Goal: Task Accomplishment & Management: Use online tool/utility

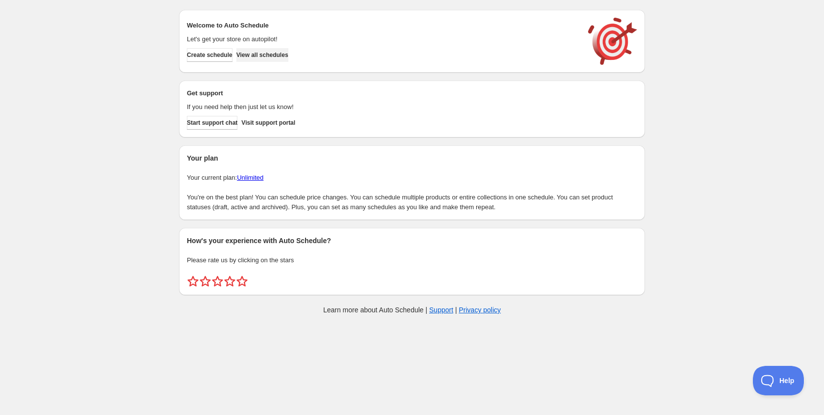
click at [288, 57] on span "View all schedules" at bounding box center [263, 55] width 52 height 8
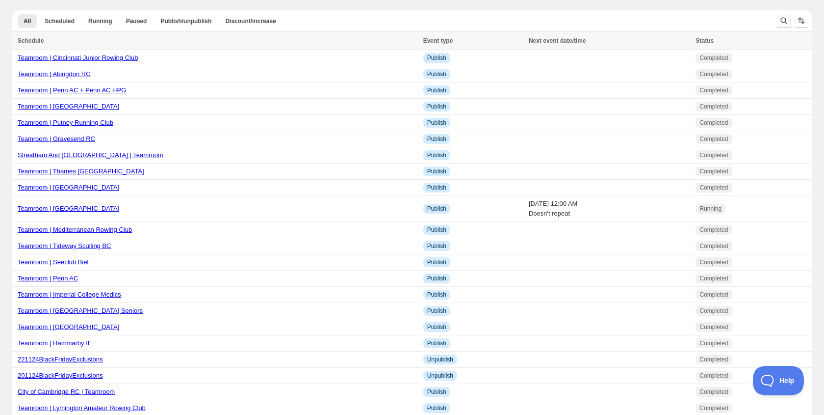
click at [782, 16] on icon "Search and filter results" at bounding box center [784, 21] width 10 height 10
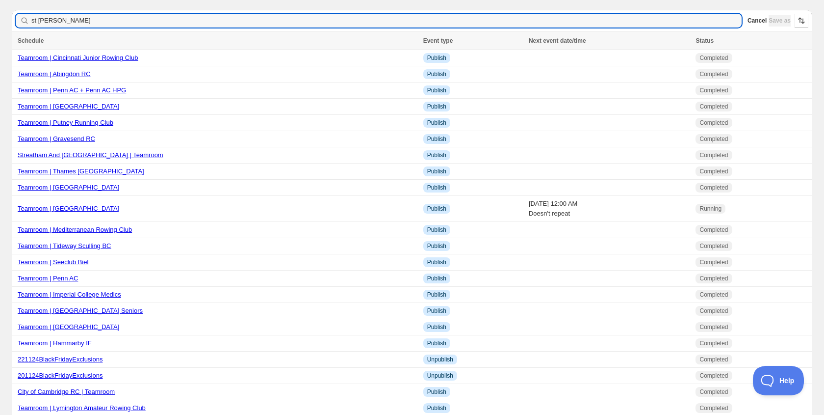
type input "st georges"
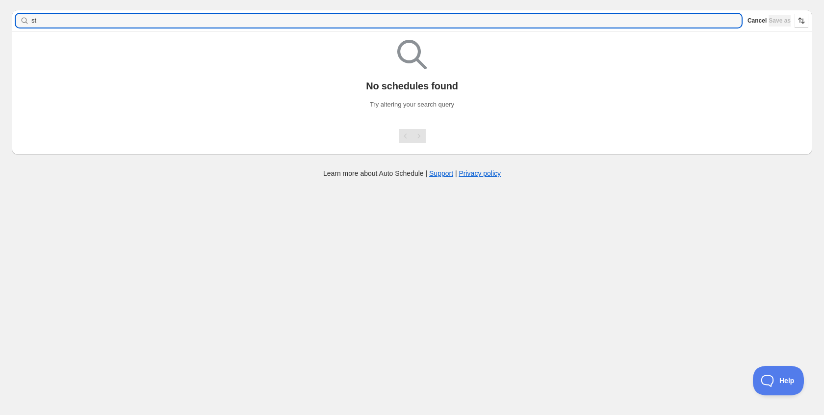
type input "s"
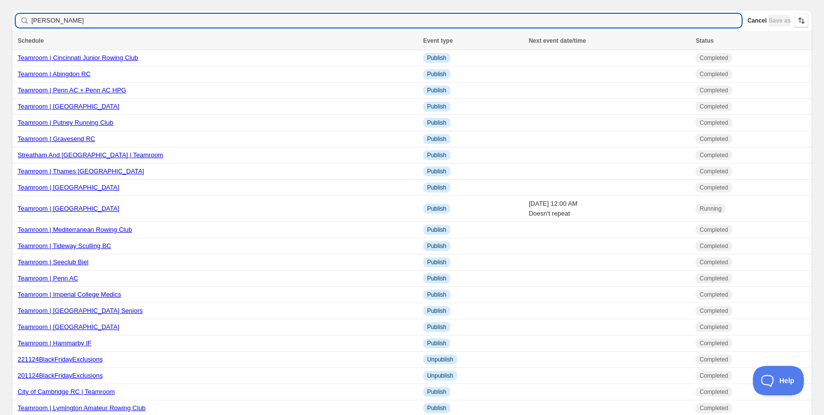
type input "[PERSON_NAME]"
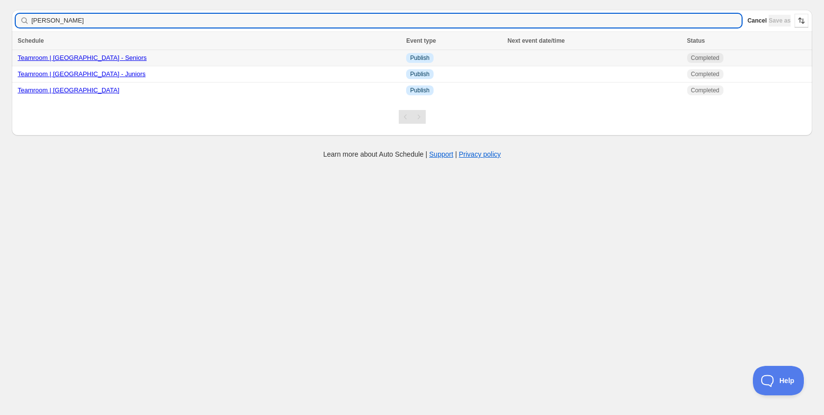
click at [96, 61] on link "Teamroom | [GEOGRAPHIC_DATA] - Seniors" at bounding box center [82, 57] width 129 height 7
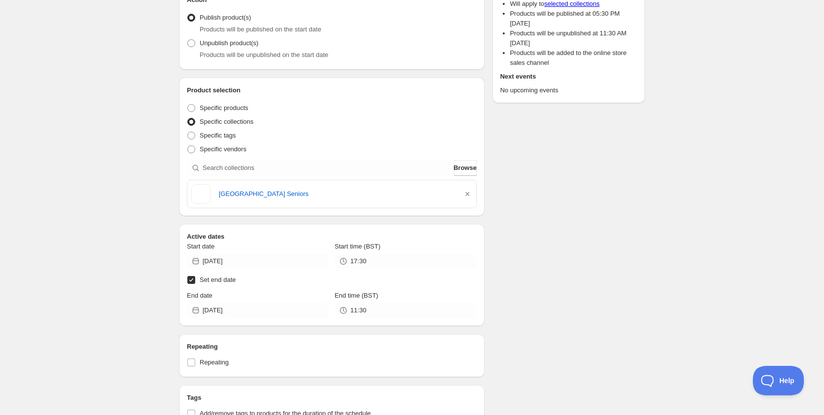
scroll to position [185, 0]
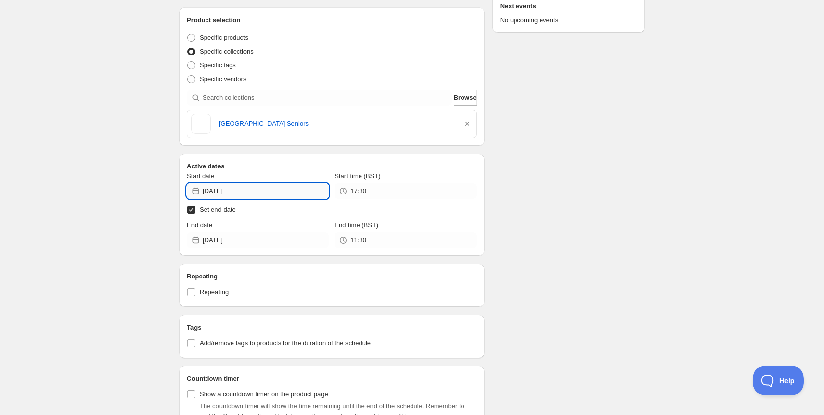
click at [242, 192] on input "[DATE]" at bounding box center [266, 191] width 126 height 16
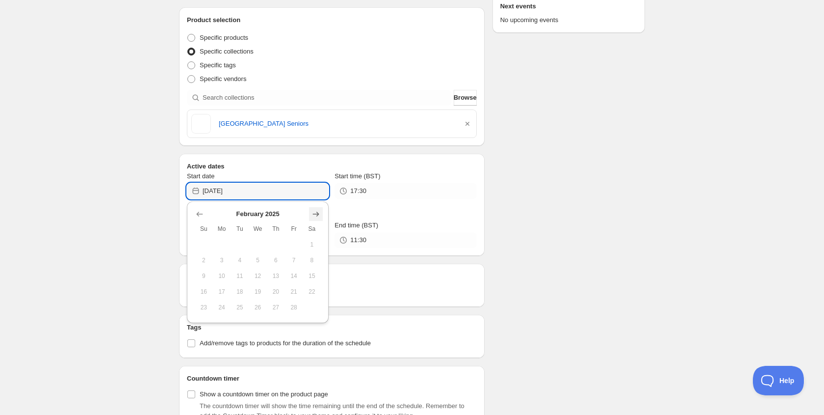
click at [313, 218] on icon "Show next month, March 2025" at bounding box center [316, 214] width 10 height 10
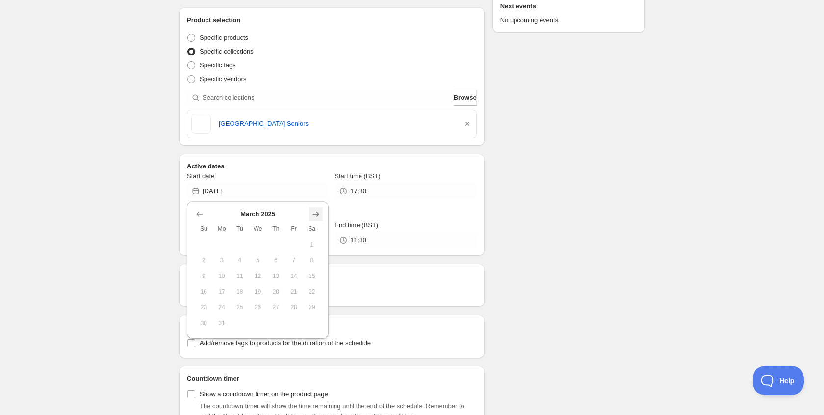
click at [313, 218] on icon "Show next month, April 2025" at bounding box center [316, 214] width 10 height 10
click at [313, 218] on icon "Show next month, May 2025" at bounding box center [316, 214] width 10 height 10
click at [313, 218] on icon "Show next month, June 2025" at bounding box center [316, 214] width 10 height 10
click at [313, 218] on icon "Show next month, July 2025" at bounding box center [316, 214] width 10 height 10
click at [313, 218] on icon "Show next month, August 2025" at bounding box center [316, 214] width 10 height 10
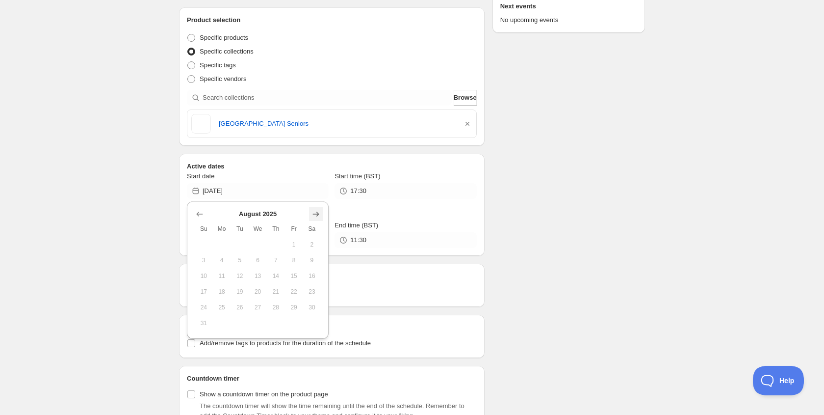
click at [313, 218] on icon "Show next month, September 2025" at bounding box center [316, 214] width 10 height 10
click at [245, 257] on button "9" at bounding box center [240, 260] width 18 height 16
type input "[DATE]"
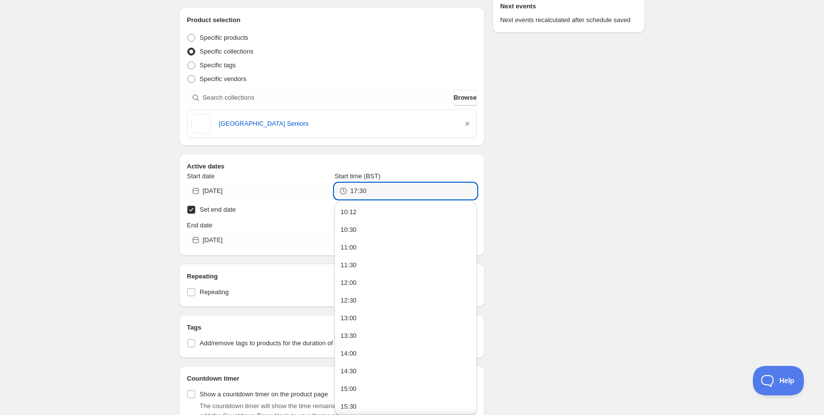
drag, startPoint x: 386, startPoint y: 198, endPoint x: 336, endPoint y: 188, distance: 50.9
click at [336, 188] on div "17:30" at bounding box center [406, 191] width 142 height 16
type input "10:15"
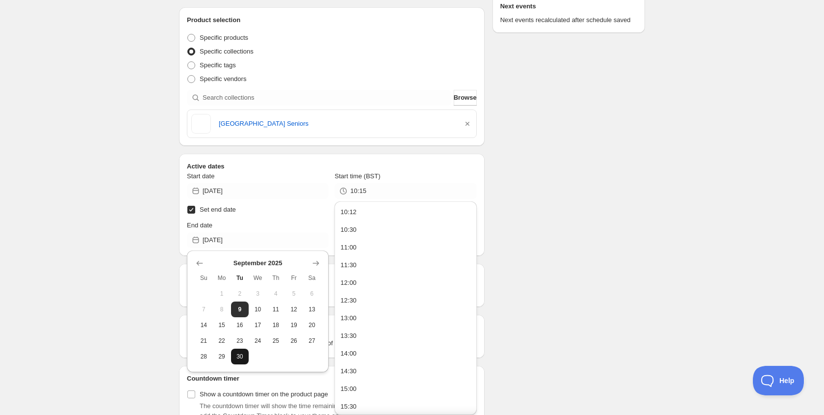
click at [245, 355] on button "30" at bounding box center [240, 356] width 18 height 16
type input "[DATE]"
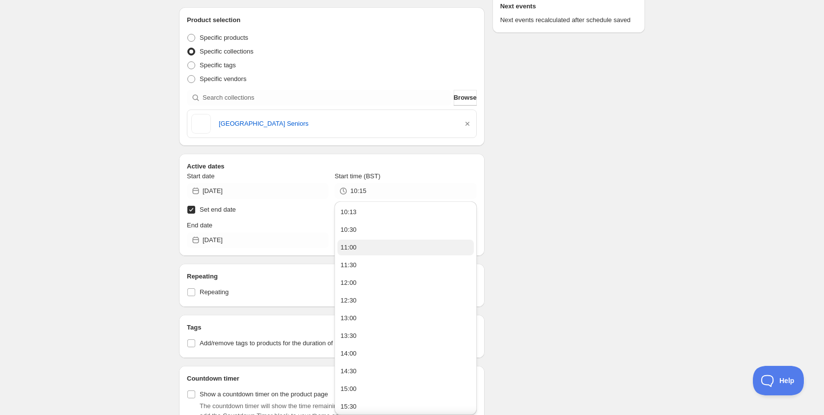
scroll to position [0, 0]
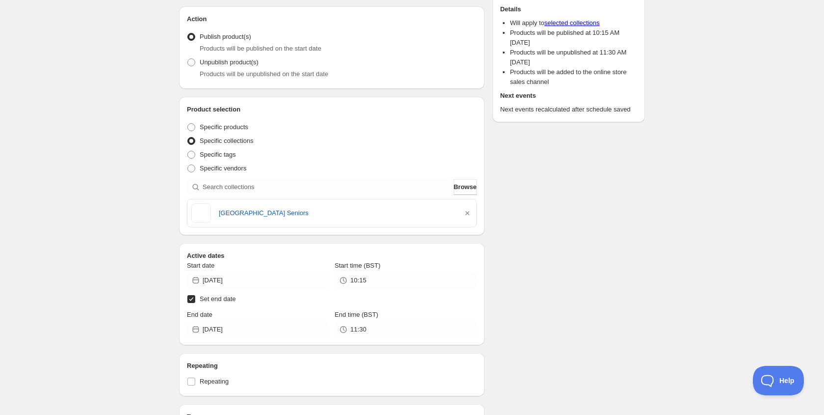
scroll to position [106, 0]
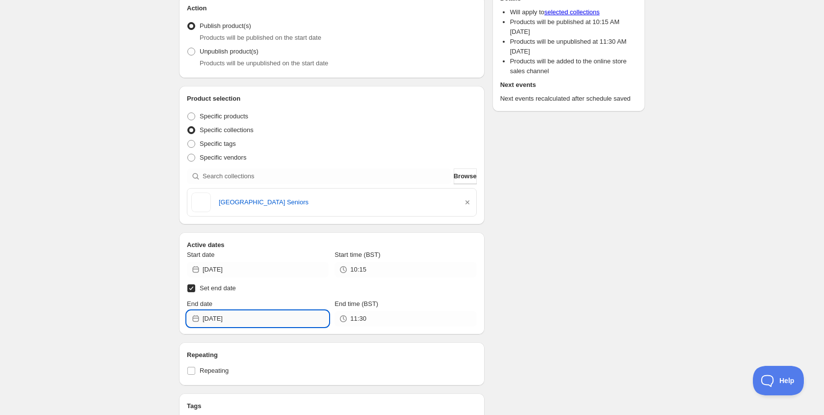
click at [249, 313] on input "[DATE]" at bounding box center [266, 319] width 126 height 16
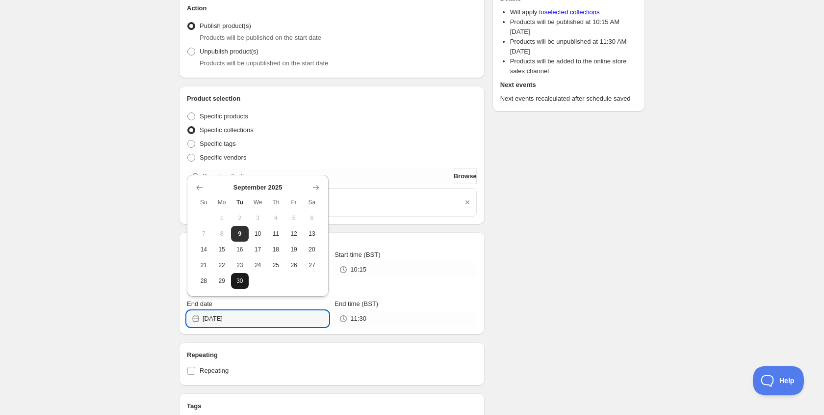
click at [236, 286] on button "30" at bounding box center [240, 281] width 18 height 16
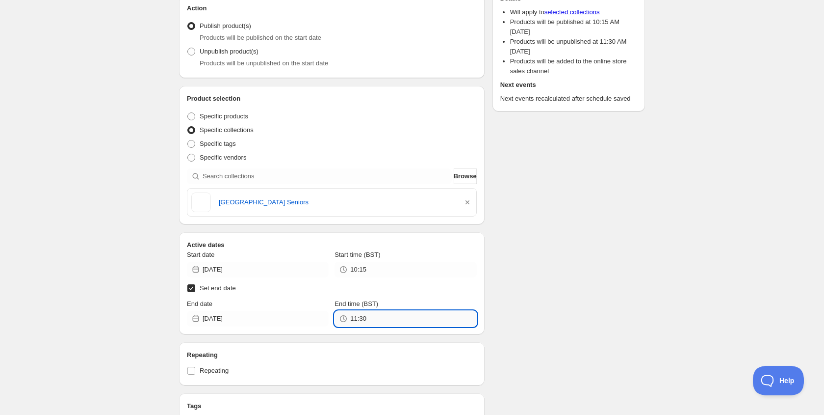
click at [377, 315] on input "11:30" at bounding box center [413, 319] width 126 height 16
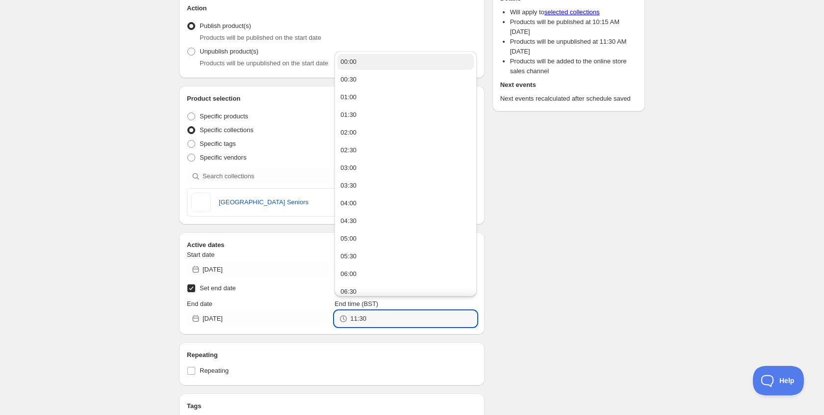
click at [352, 62] on div "00:00" at bounding box center [349, 62] width 16 height 10
type input "00:00"
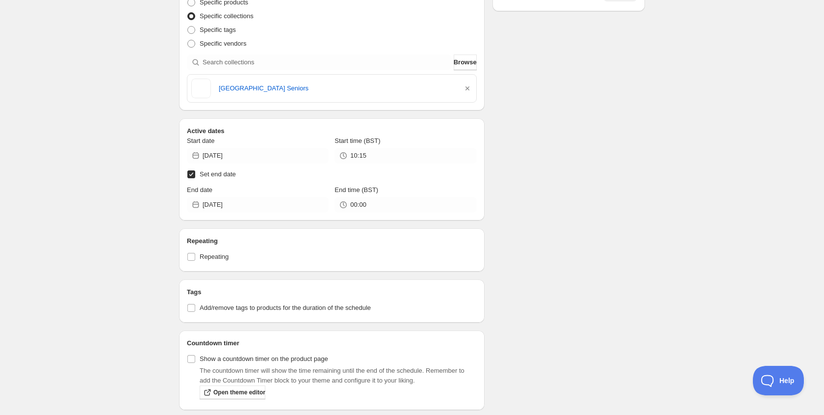
scroll to position [0, 0]
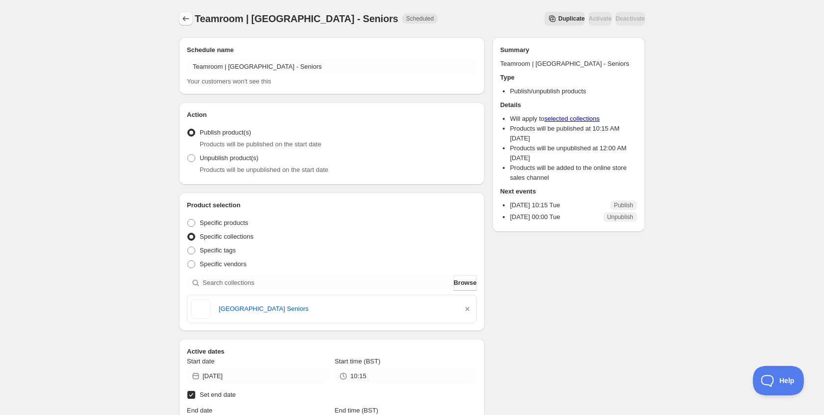
click at [184, 22] on icon "Schedules" at bounding box center [186, 19] width 10 height 10
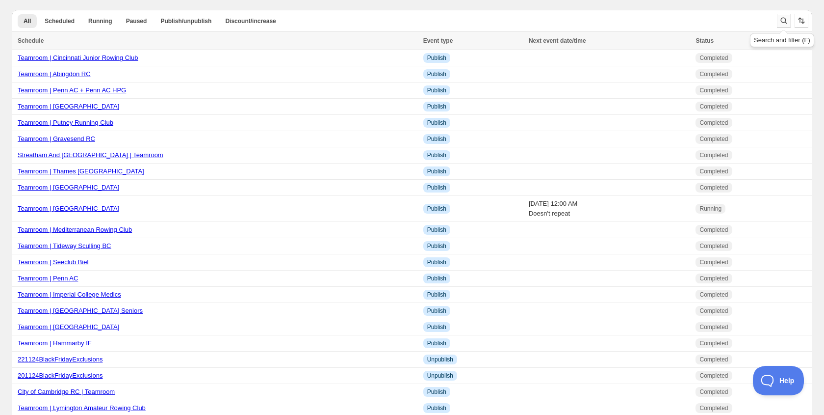
click at [784, 18] on icon "Search and filter results" at bounding box center [784, 21] width 10 height 10
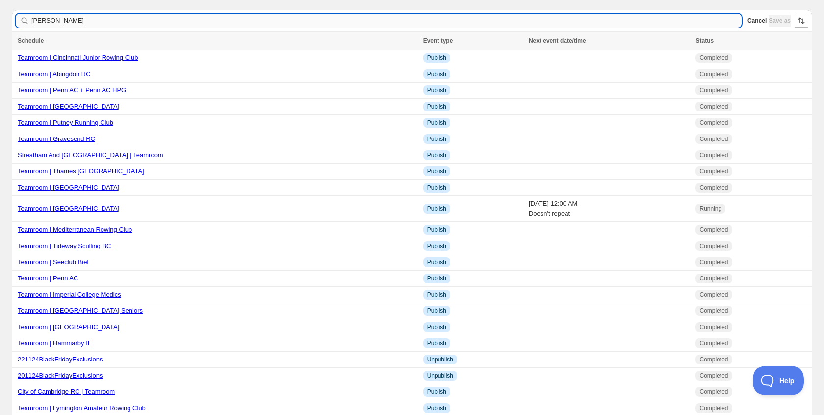
type input "[PERSON_NAME]"
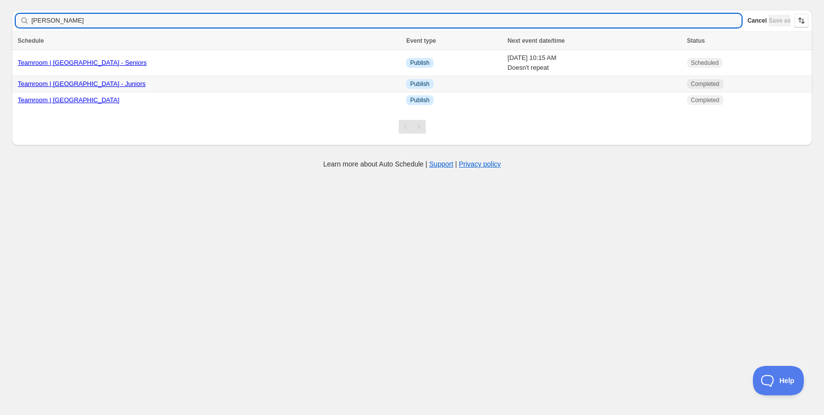
click at [110, 83] on link "Teamroom | [GEOGRAPHIC_DATA] - Juniors" at bounding box center [82, 83] width 128 height 7
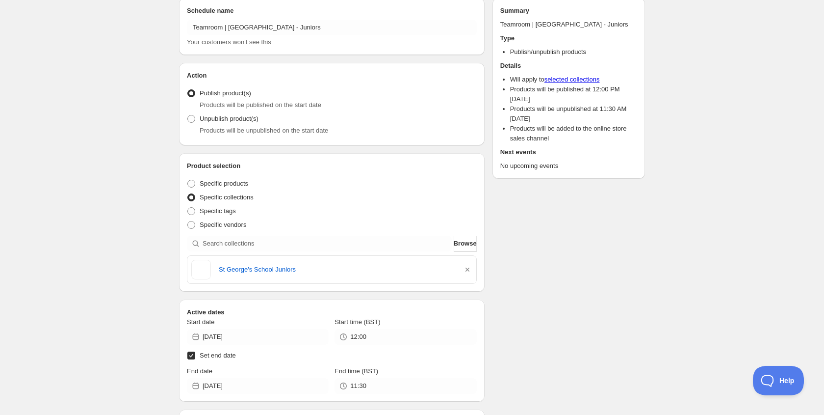
scroll to position [44, 0]
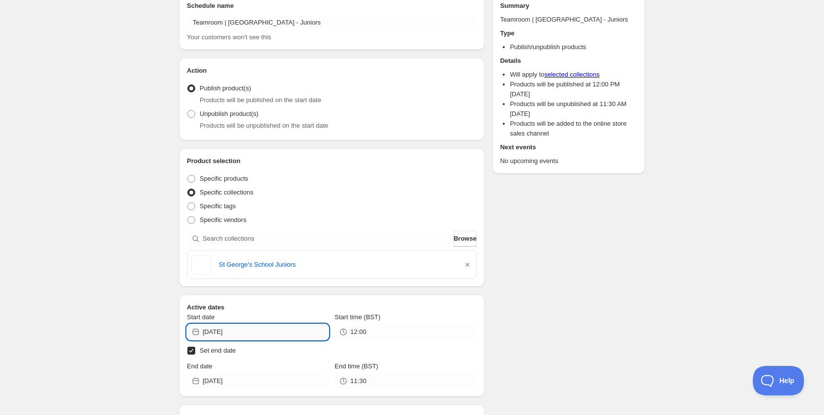
click at [256, 331] on input "[DATE]" at bounding box center [266, 332] width 126 height 16
click at [317, 206] on button "Show next month, March 2025" at bounding box center [316, 201] width 14 height 14
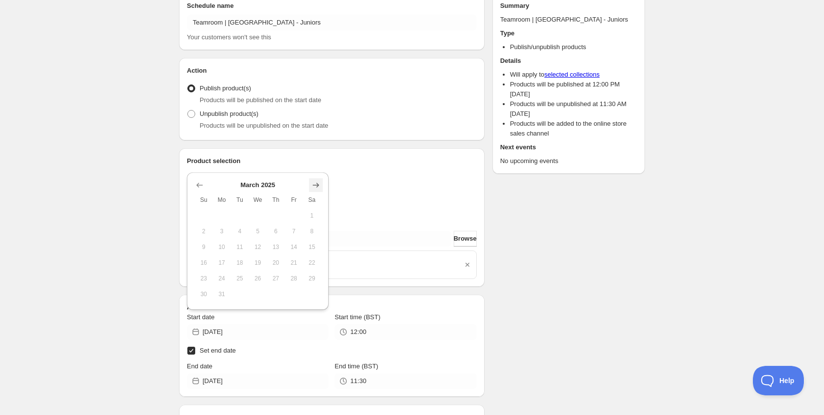
click at [317, 188] on icon "Show next month, April 2025" at bounding box center [316, 185] width 10 height 10
click at [317, 199] on icon "Show next month, May 2025" at bounding box center [316, 200] width 6 height 5
click at [317, 199] on icon "Show next month, June 2025" at bounding box center [316, 200] width 6 height 5
click at [317, 199] on icon "Show next month, July 2025" at bounding box center [316, 200] width 6 height 5
click at [317, 199] on icon "Show next month, August 2025" at bounding box center [316, 200] width 6 height 5
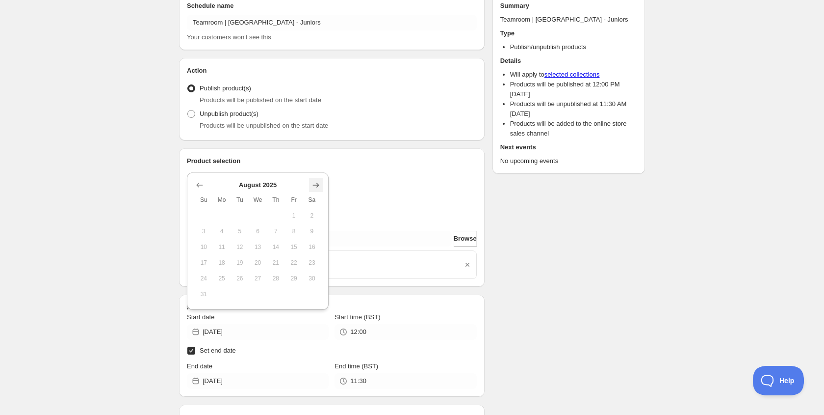
click at [318, 189] on icon "Show next month, September 2025" at bounding box center [316, 185] width 10 height 10
click at [243, 248] on span "9" at bounding box center [240, 247] width 10 height 8
type input "[DATE]"
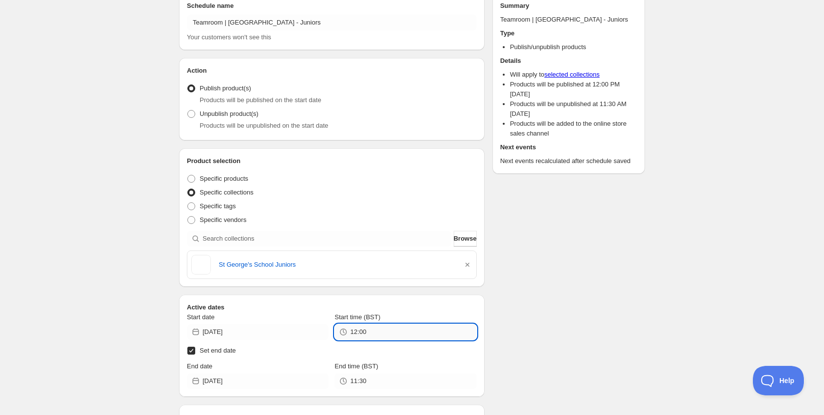
click at [373, 334] on input "12:00" at bounding box center [413, 332] width 126 height 16
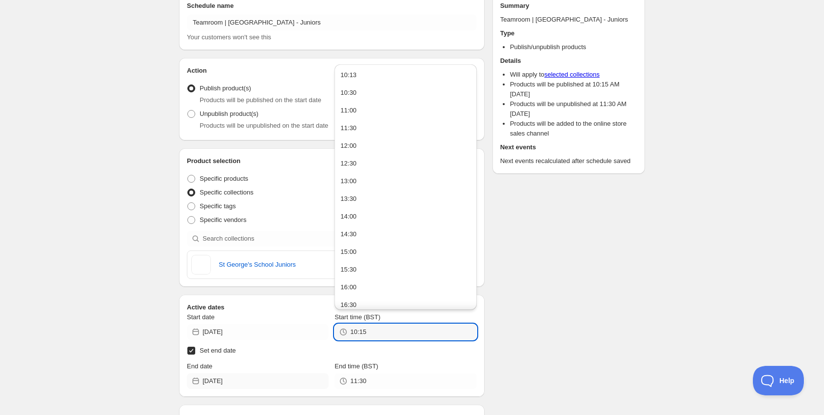
type input "10:15"
click at [244, 377] on input "[DATE]" at bounding box center [266, 381] width 126 height 16
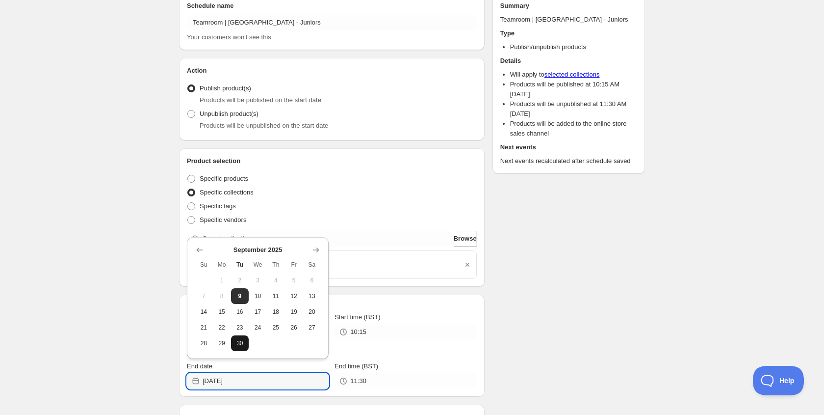
click at [239, 341] on span "30" at bounding box center [240, 343] width 10 height 8
type input "[DATE]"
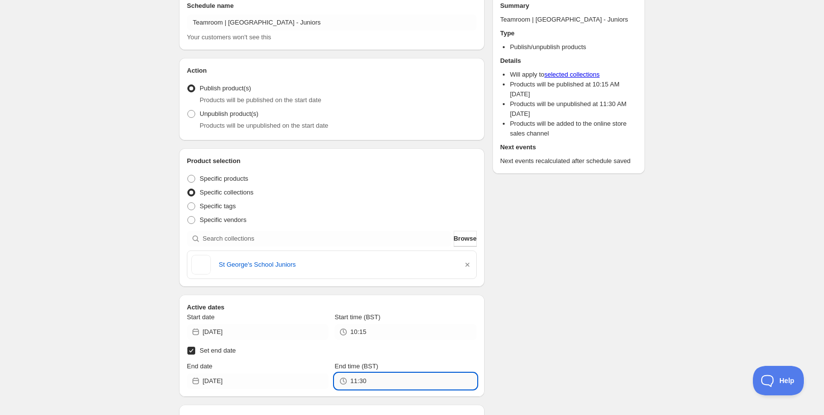
click at [361, 379] on input "11:30" at bounding box center [413, 381] width 126 height 16
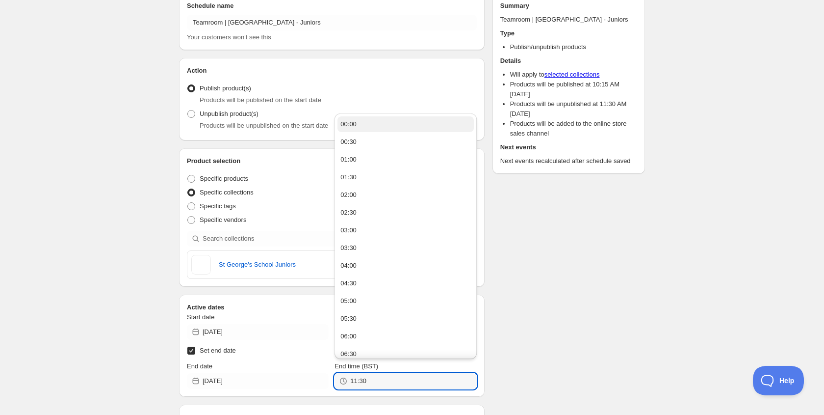
click at [349, 121] on div "00:00" at bounding box center [349, 124] width 16 height 10
type input "00:00"
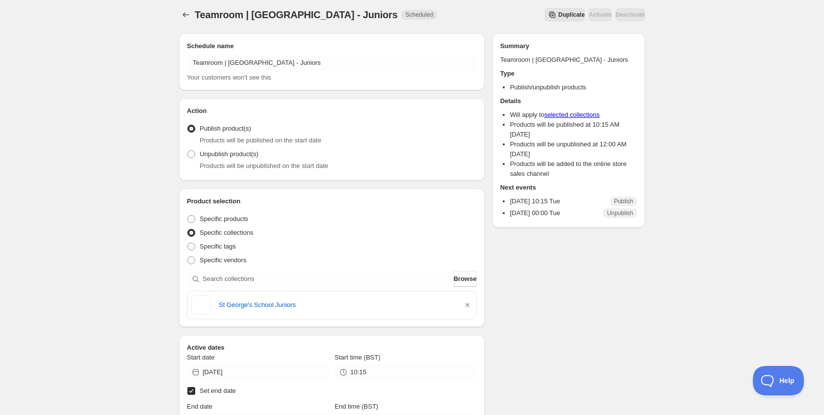
scroll to position [0, 0]
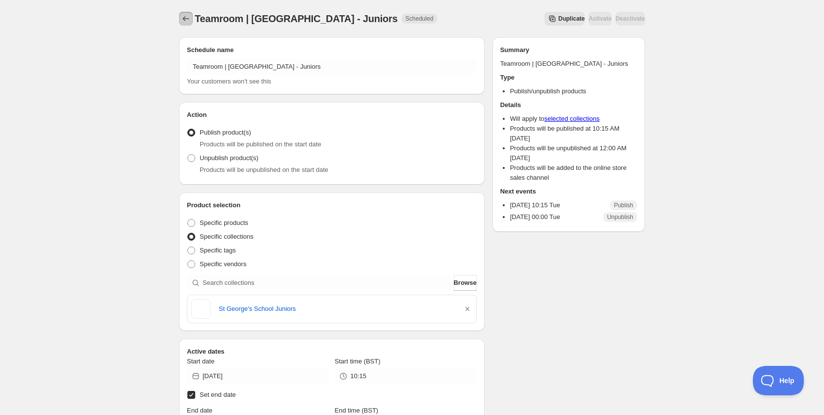
click at [187, 12] on button "Schedules" at bounding box center [186, 19] width 14 height 14
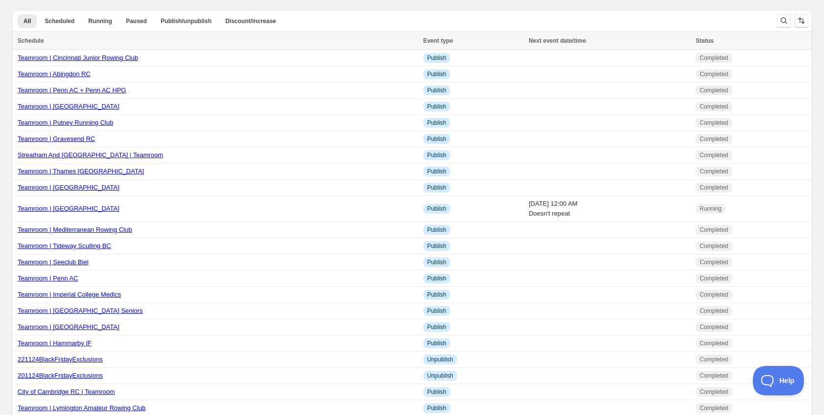
click at [776, 19] on div at bounding box center [792, 21] width 39 height 20
click at [787, 17] on icon "Search and filter results" at bounding box center [784, 21] width 10 height 10
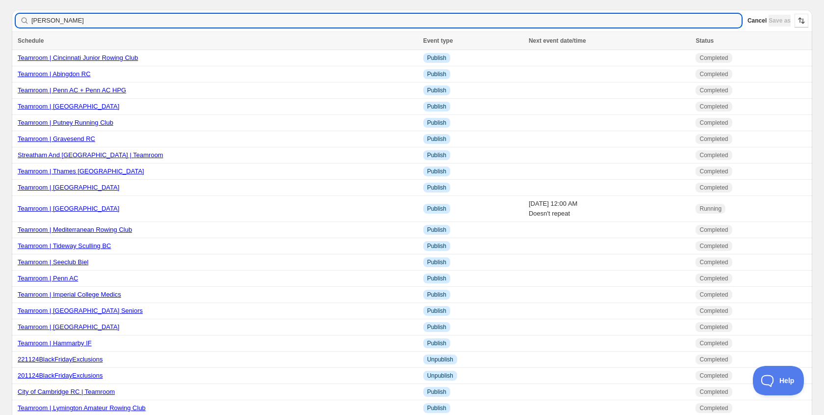
type input "[PERSON_NAME]"
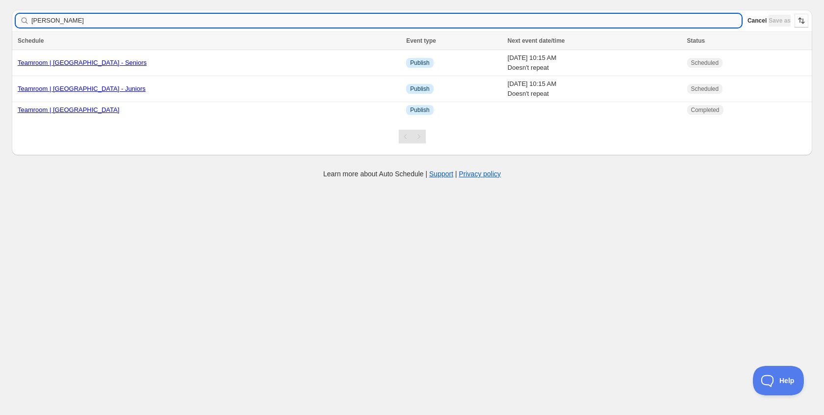
click at [74, 23] on input "[PERSON_NAME]" at bounding box center [386, 21] width 711 height 14
